Goal: Share content: Share content

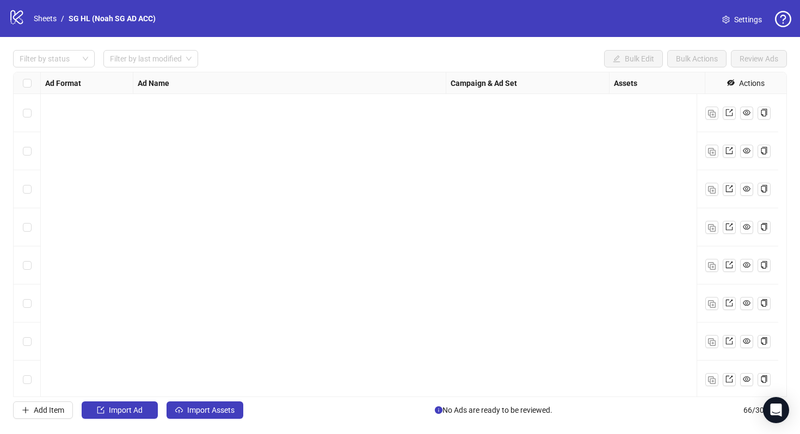
scroll to position [2221, 0]
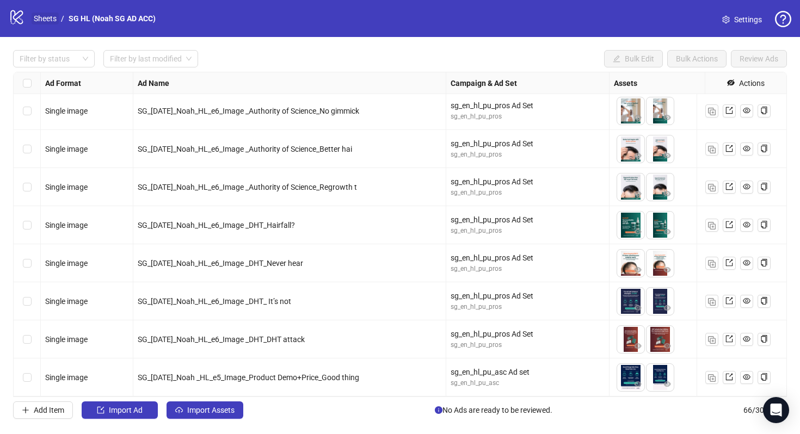
click at [52, 19] on link "Sheets" at bounding box center [45, 19] width 27 height 12
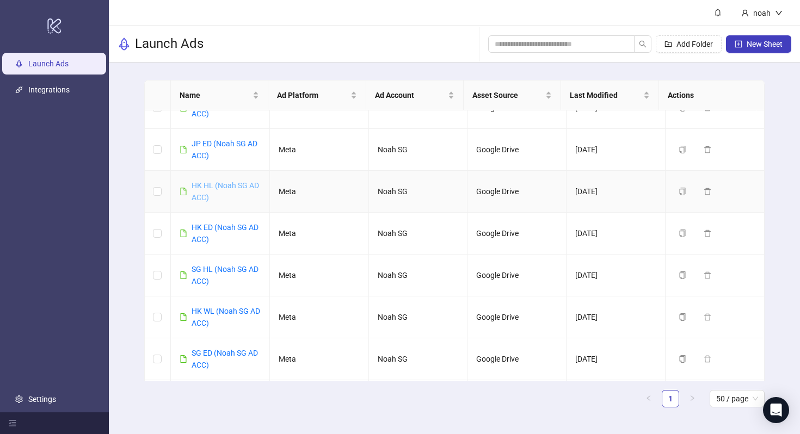
scroll to position [68, 0]
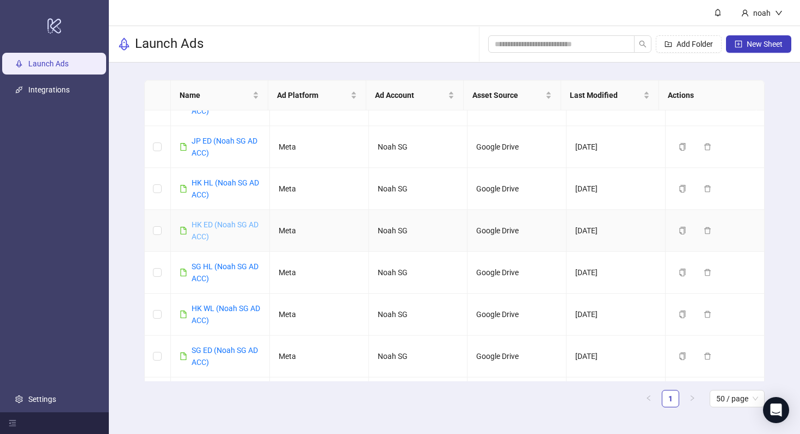
click at [219, 224] on link "HK ED (Noah SG AD ACC)" at bounding box center [225, 231] width 67 height 21
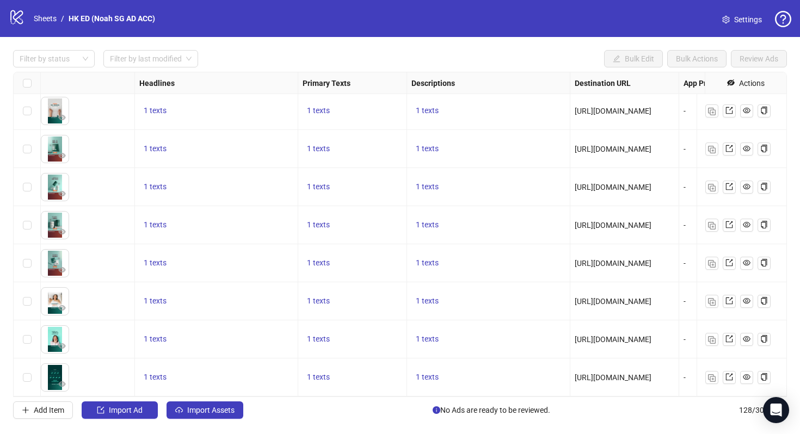
scroll to position [4584, 530]
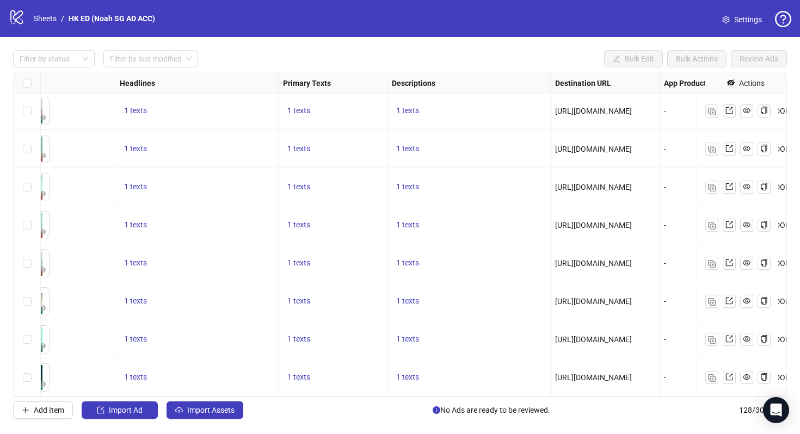
click at [598, 374] on span "[URL][DOMAIN_NAME]" at bounding box center [593, 378] width 77 height 9
copy span "[URL][DOMAIN_NAME]"
